Goal: Information Seeking & Learning: Learn about a topic

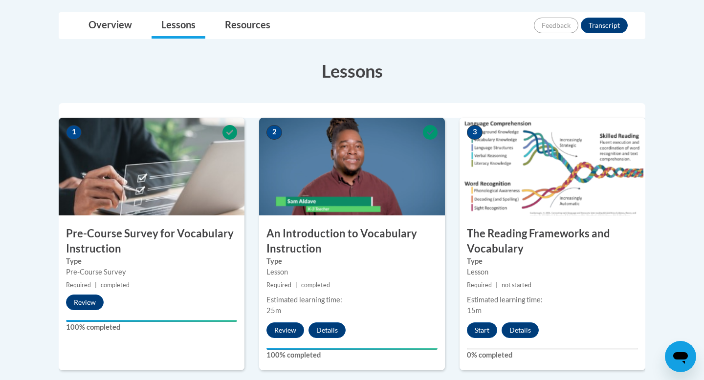
scroll to position [232, 0]
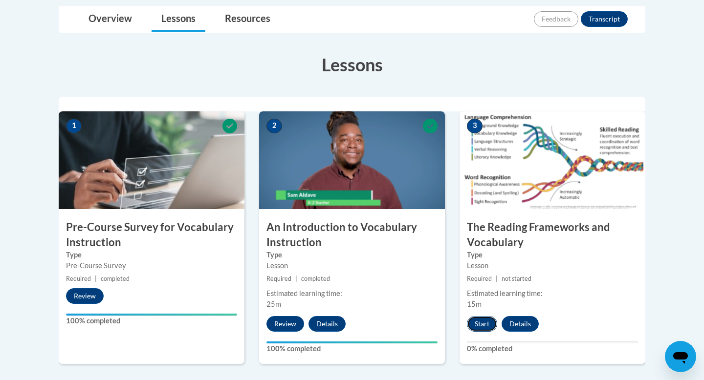
click at [478, 324] on button "Start" at bounding box center [482, 324] width 30 height 16
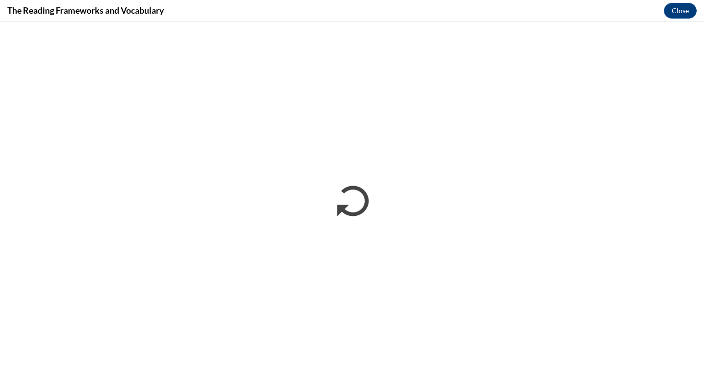
scroll to position [0, 0]
